Goal: Find specific page/section

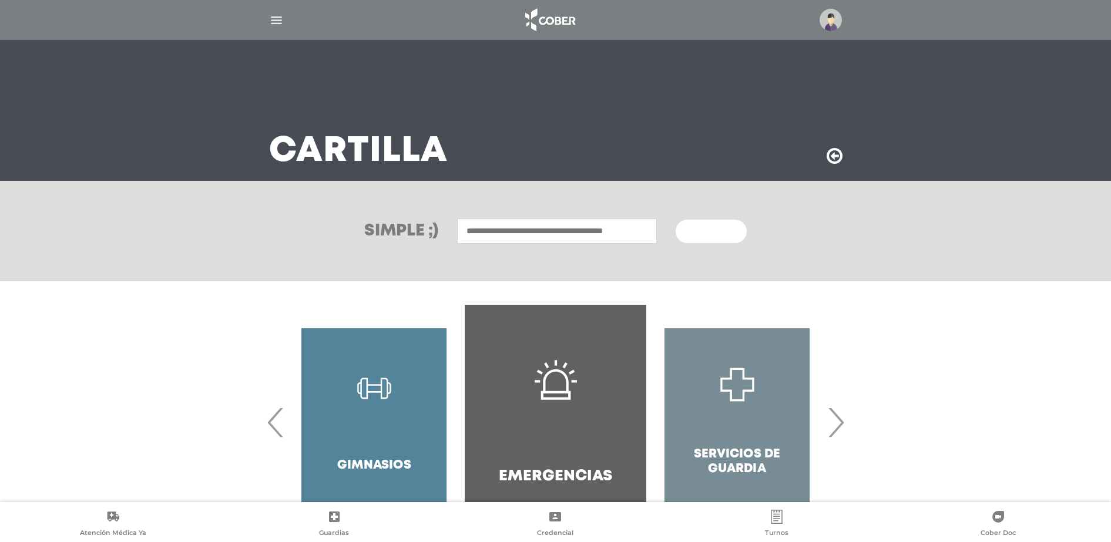
scroll to position [61, 0]
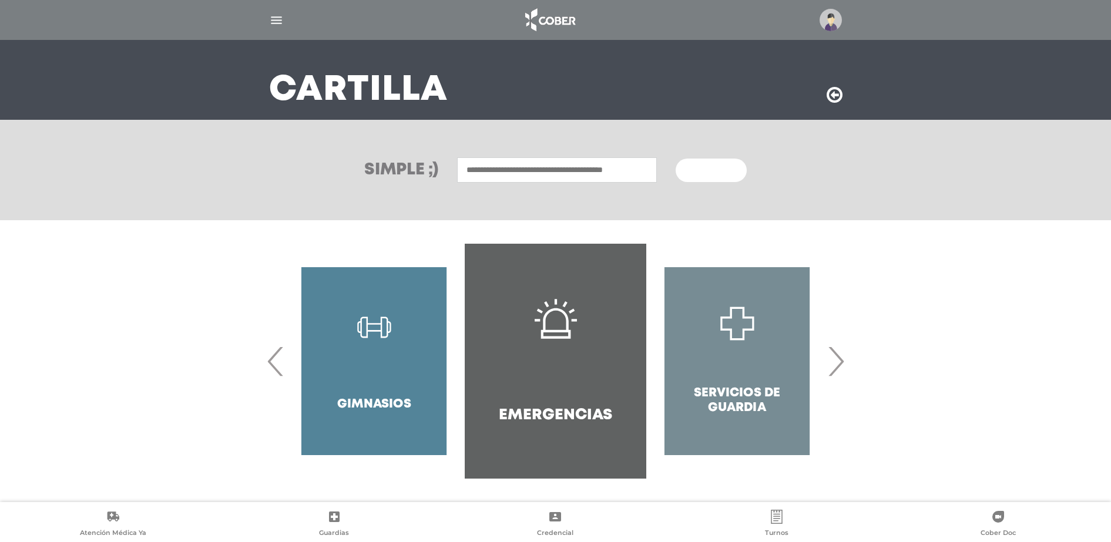
click at [269, 366] on span "‹" at bounding box center [275, 361] width 23 height 63
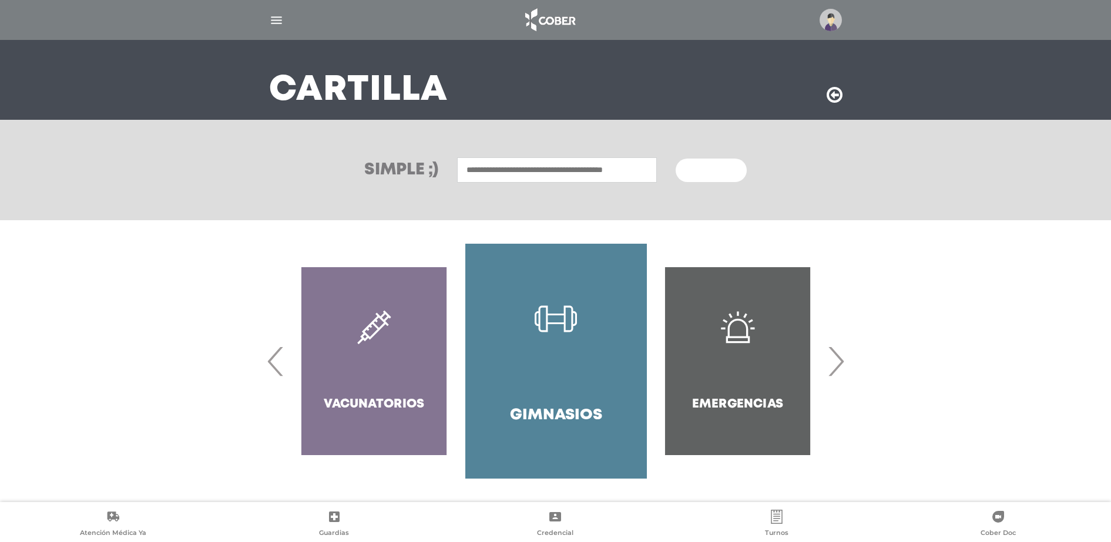
click at [269, 366] on span "‹" at bounding box center [275, 361] width 23 height 63
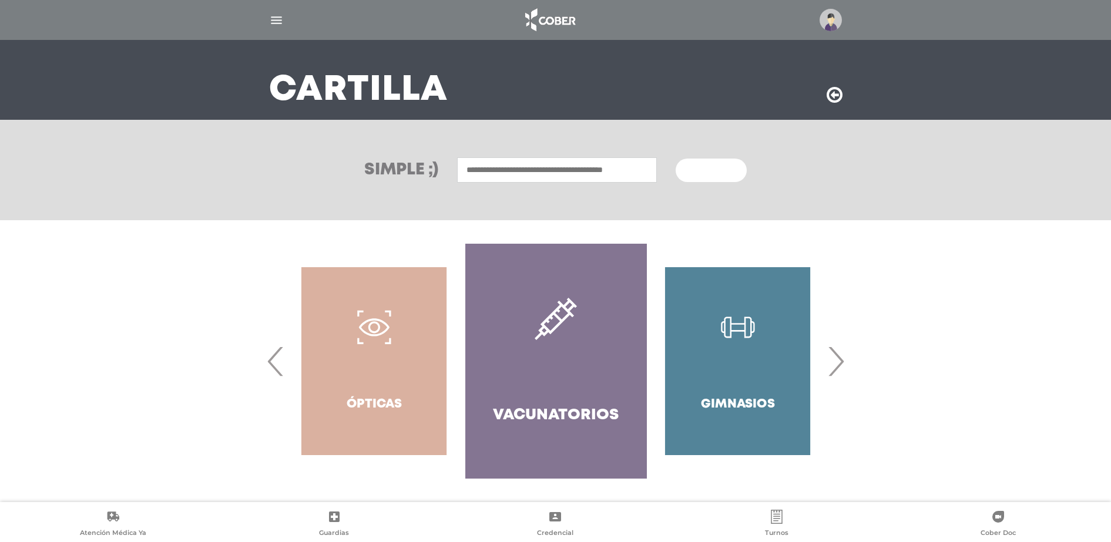
click at [269, 366] on span "‹" at bounding box center [275, 361] width 23 height 63
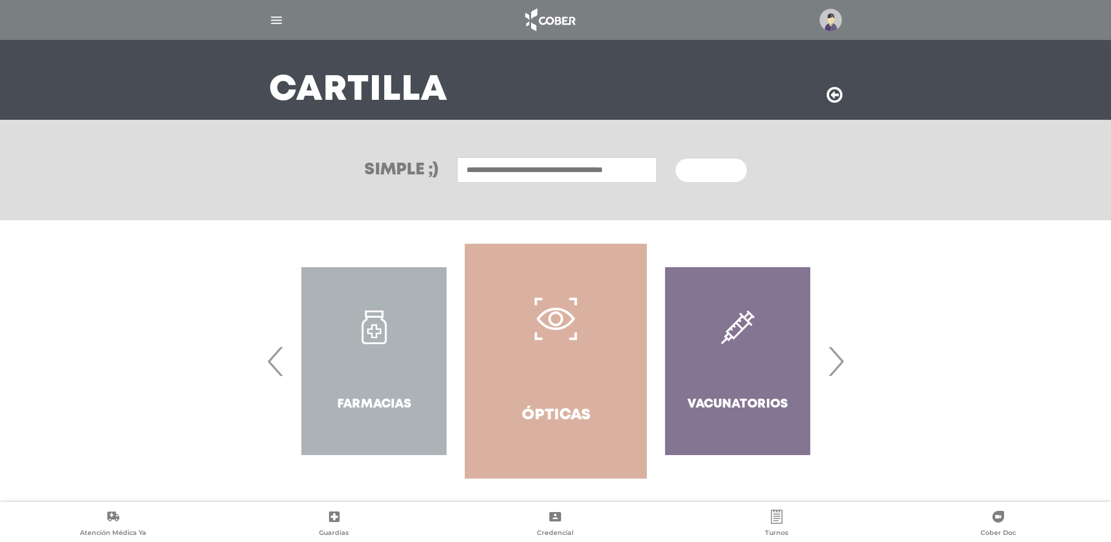
click at [270, 367] on span "‹" at bounding box center [275, 361] width 23 height 63
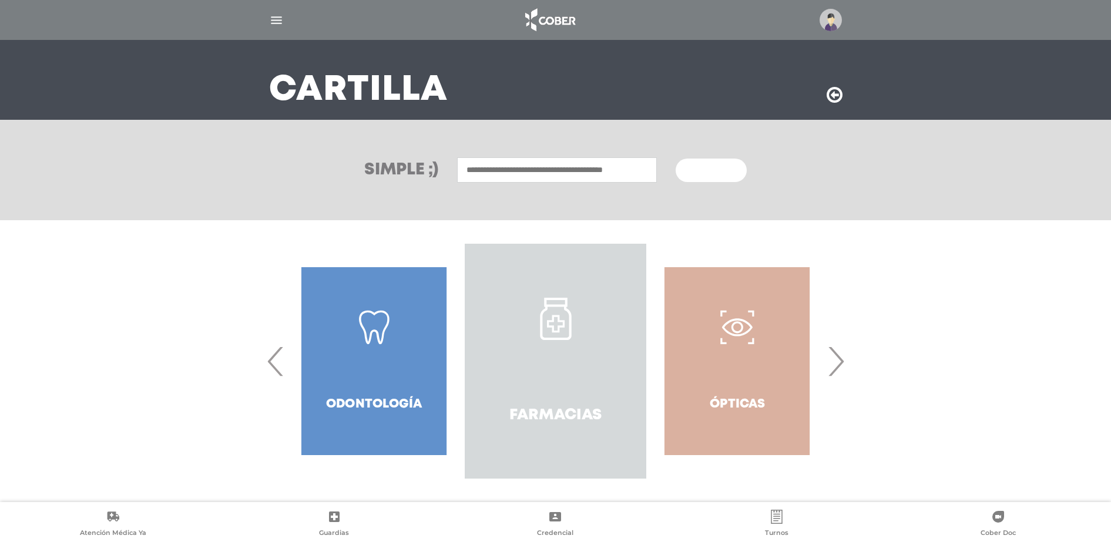
click at [552, 403] on link "Farmacias" at bounding box center [556, 361] width 182 height 235
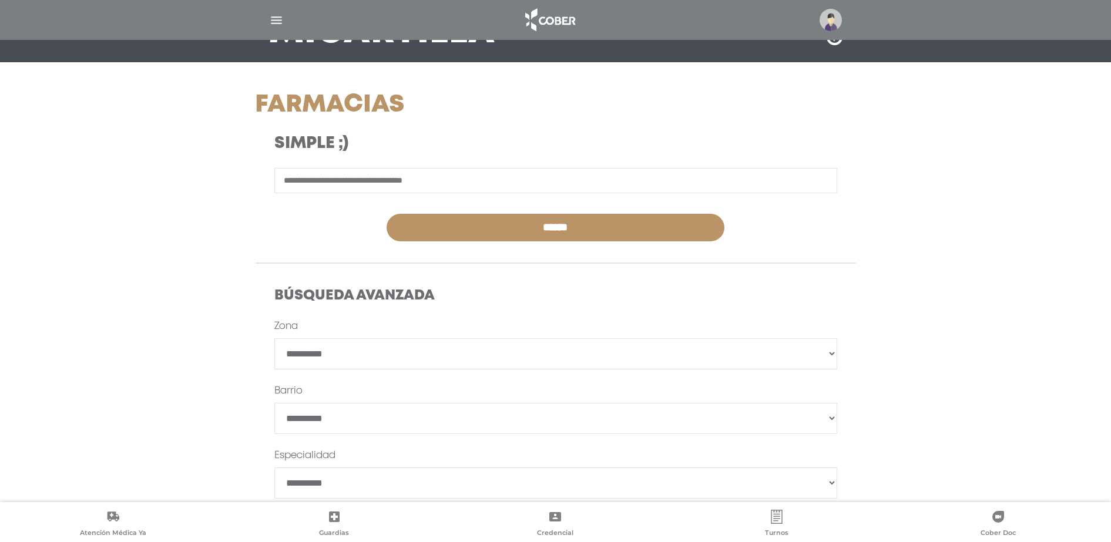
scroll to position [193, 0]
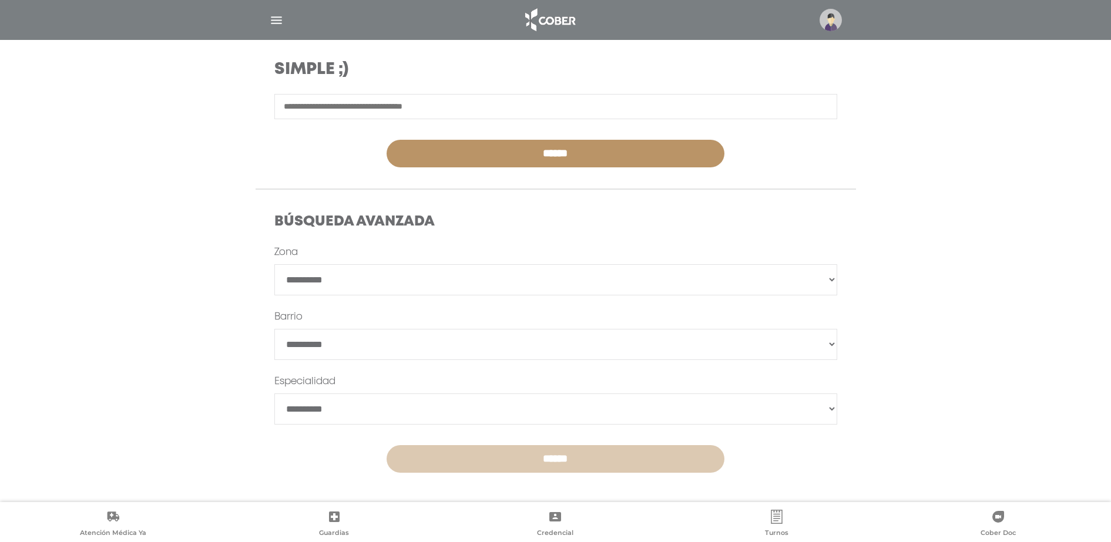
click at [437, 454] on input "******" at bounding box center [556, 459] width 338 height 28
